Goal: Navigation & Orientation: Find specific page/section

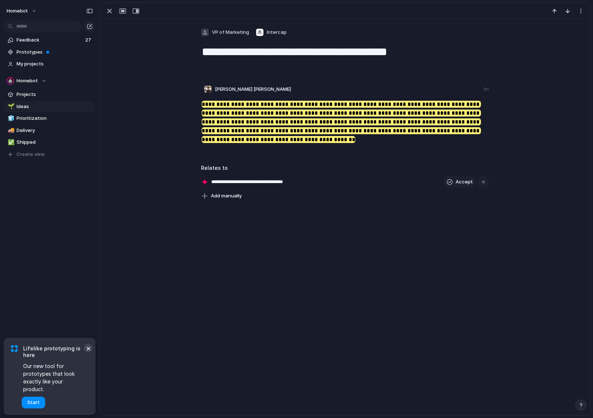
click at [89, 353] on button "×" at bounding box center [88, 348] width 9 height 9
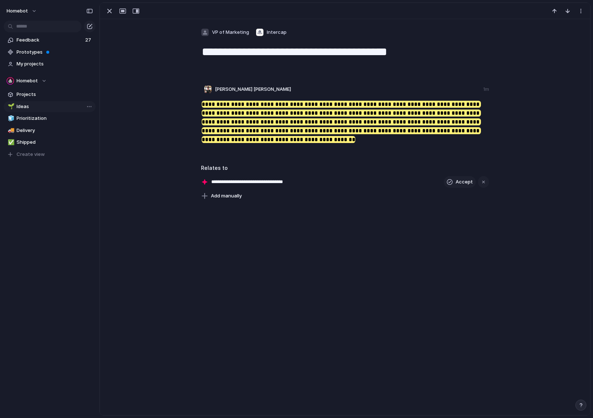
click at [28, 109] on span "Ideas" at bounding box center [55, 106] width 76 height 7
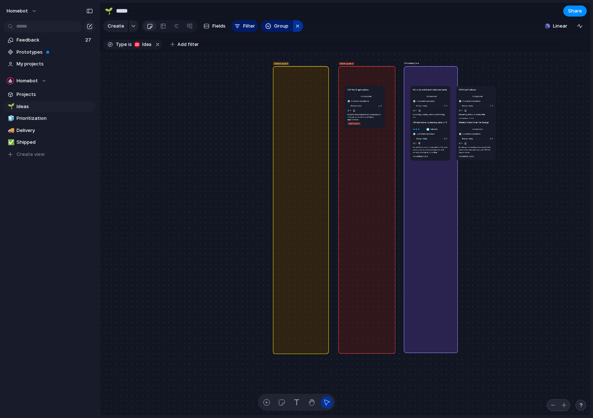
click at [297, 27] on div "button" at bounding box center [298, 26] width 6 height 9
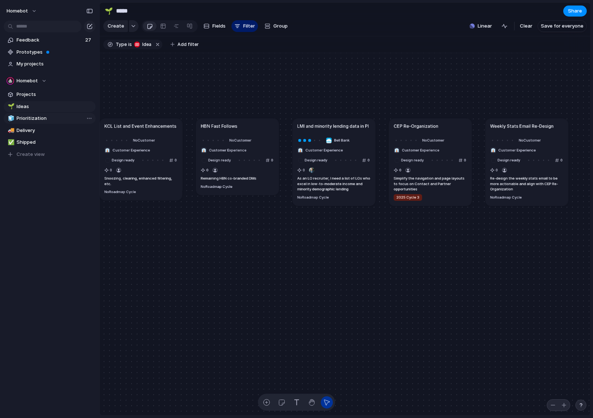
click at [45, 119] on span "Prioritization" at bounding box center [55, 118] width 76 height 7
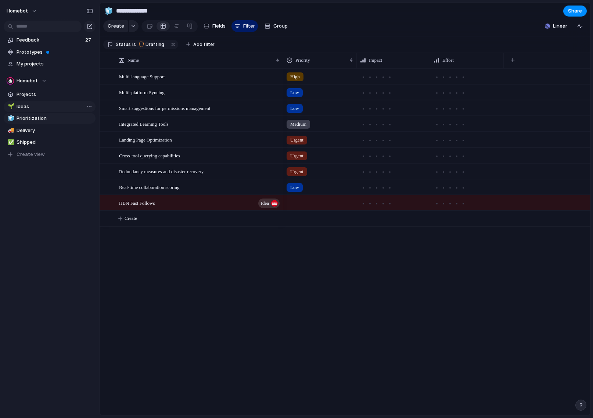
click at [32, 106] on span "Ideas" at bounding box center [55, 106] width 76 height 7
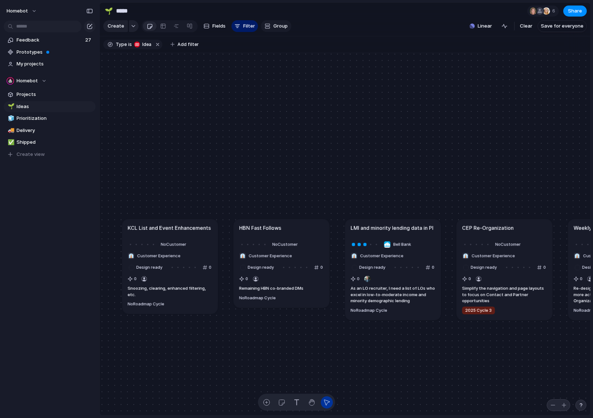
click at [281, 30] on button "Group" at bounding box center [276, 26] width 31 height 12
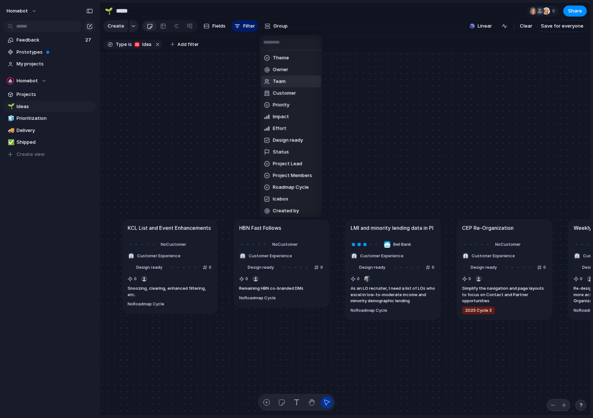
click at [297, 83] on li "Team" at bounding box center [291, 82] width 60 height 12
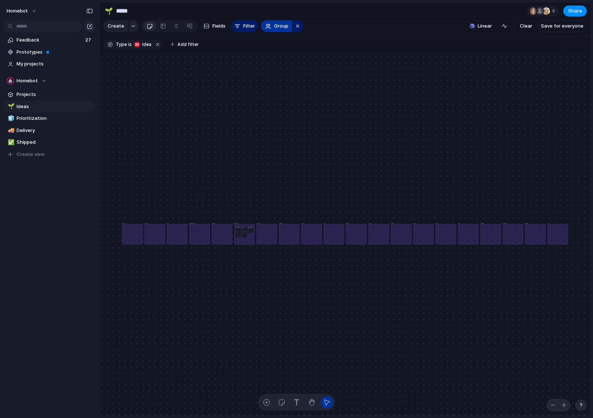
click at [282, 29] on span "Group" at bounding box center [281, 25] width 14 height 7
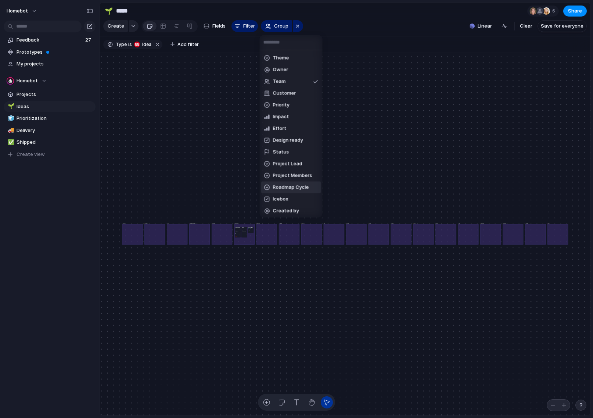
click at [301, 189] on span "Roadmap Cycle" at bounding box center [291, 187] width 36 height 7
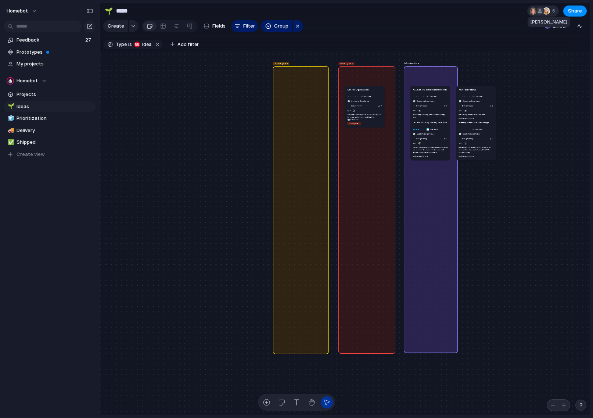
click at [546, 11] on div at bounding box center [546, 10] width 7 height 7
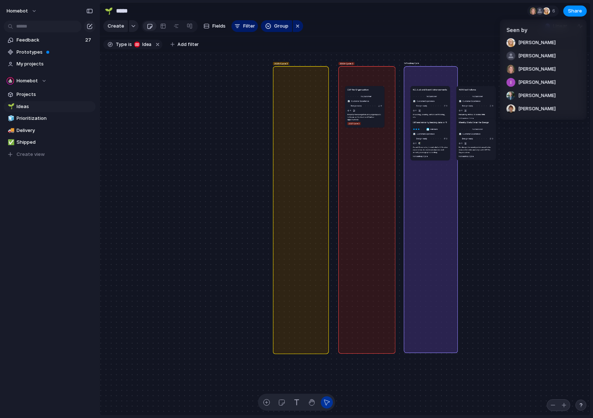
click at [398, 21] on div "Seen by [PERSON_NAME] [PERSON_NAME] [PERSON_NAME] [PERSON_NAME] [PERSON_NAME] […" at bounding box center [296, 209] width 593 height 418
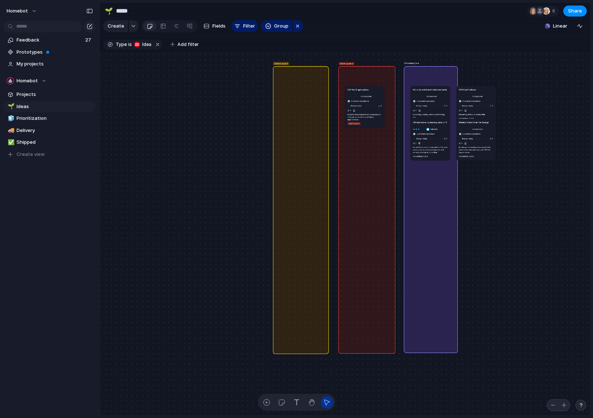
click at [562, 12] on div "6 Share" at bounding box center [557, 11] width 60 height 11
click at [558, 12] on div "6" at bounding box center [543, 11] width 32 height 11
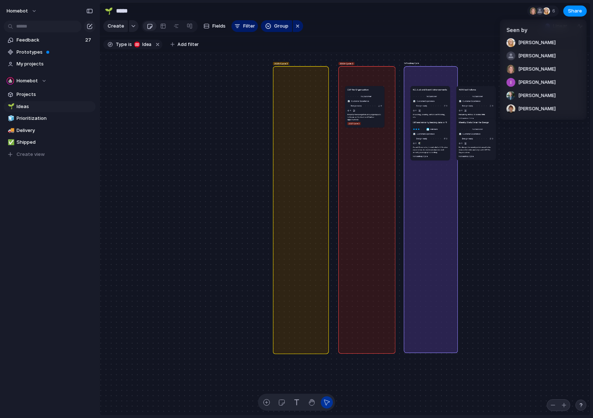
click at [447, 21] on div "Seen by [PERSON_NAME] [PERSON_NAME] [PERSON_NAME] [PERSON_NAME] [PERSON_NAME] […" at bounding box center [296, 209] width 593 height 418
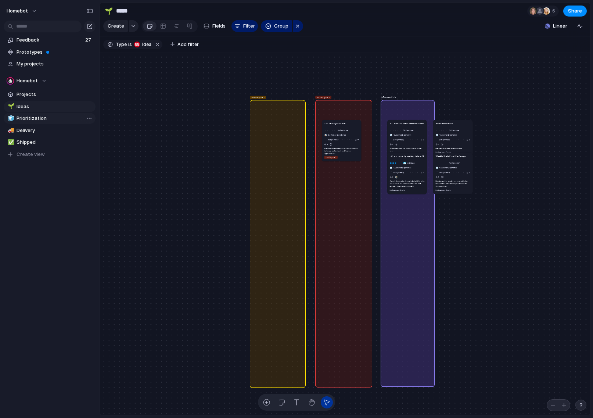
click at [42, 119] on span "Prioritization" at bounding box center [55, 118] width 76 height 7
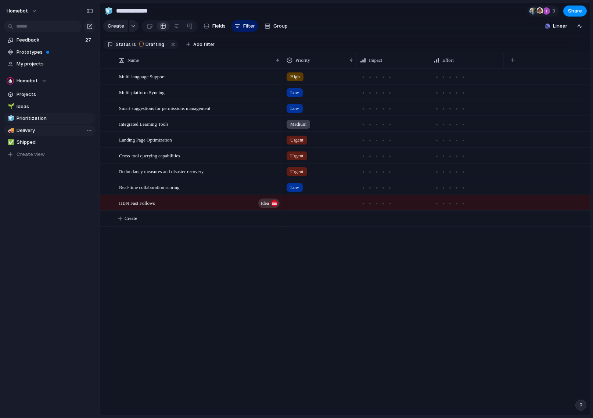
click at [34, 130] on span "Delivery" at bounding box center [55, 130] width 76 height 7
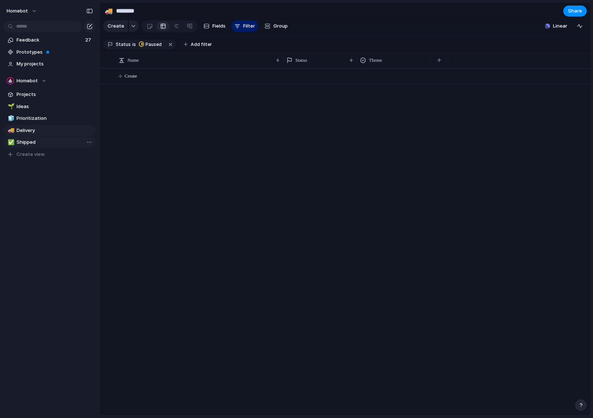
click at [43, 141] on span "Shipped" at bounding box center [55, 142] width 76 height 7
type input "*******"
click at [50, 54] on span "Prototypes" at bounding box center [55, 52] width 76 height 7
